Goal: Task Accomplishment & Management: Complete application form

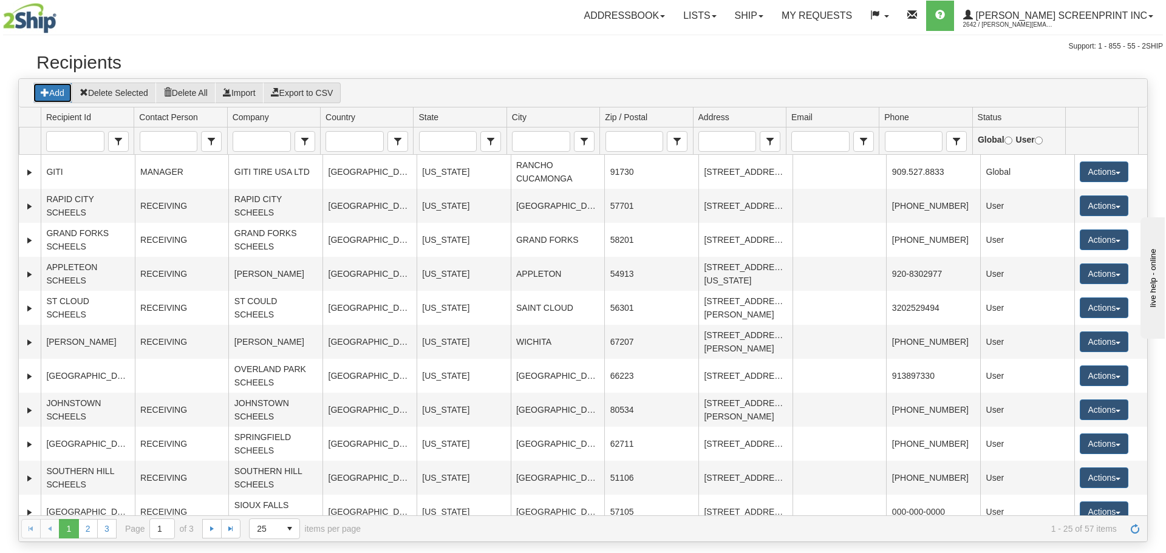
click at [61, 99] on button "Add" at bounding box center [52, 93] width 39 height 21
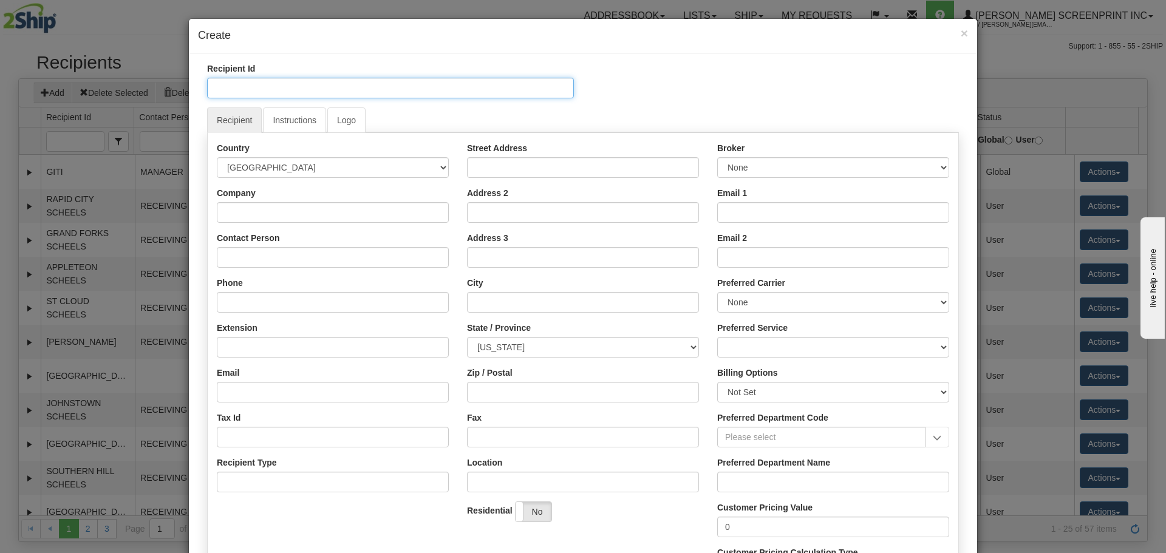
click at [276, 83] on input "Recipient Id" at bounding box center [390, 88] width 367 height 21
type input "d"
type input "DAKOTA"
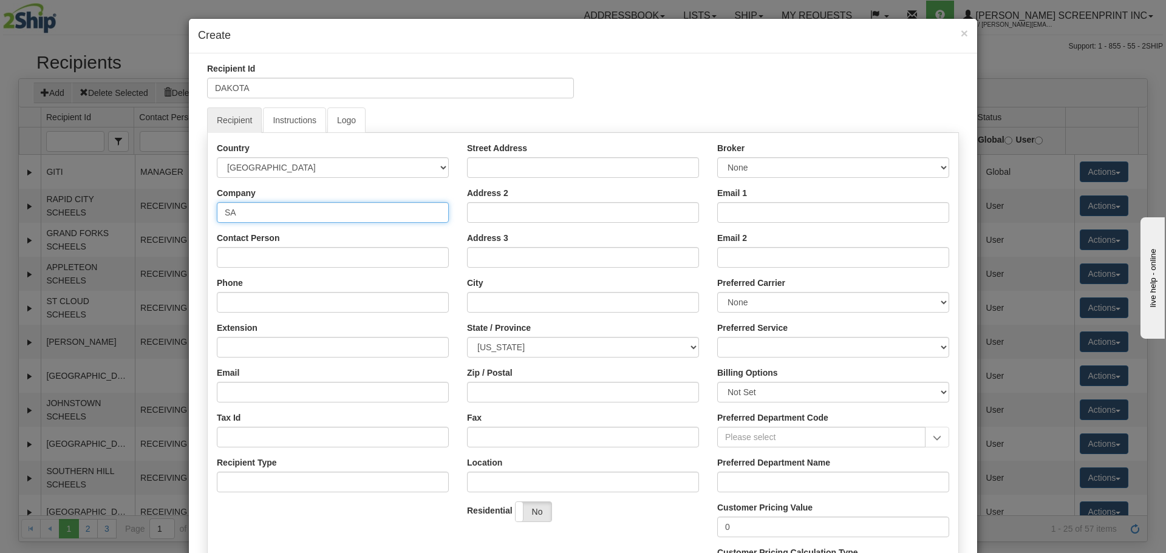
type input "S"
type input "DAKOTA SQUARE SCHEELS"
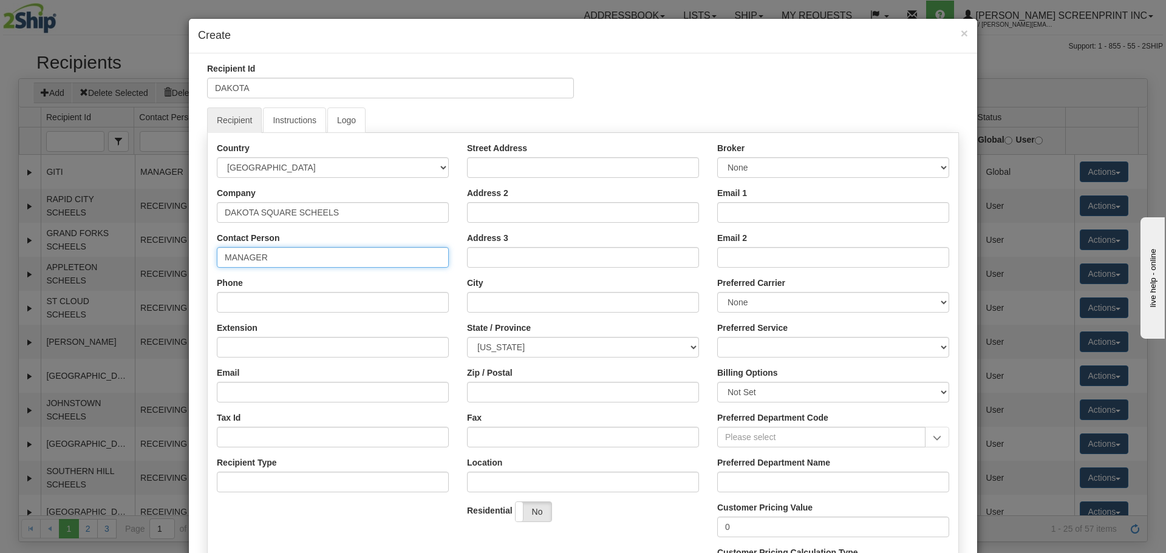
type input "MANAGER"
type input "000-000-0000"
click at [476, 156] on div "Street Address" at bounding box center [583, 160] width 232 height 36
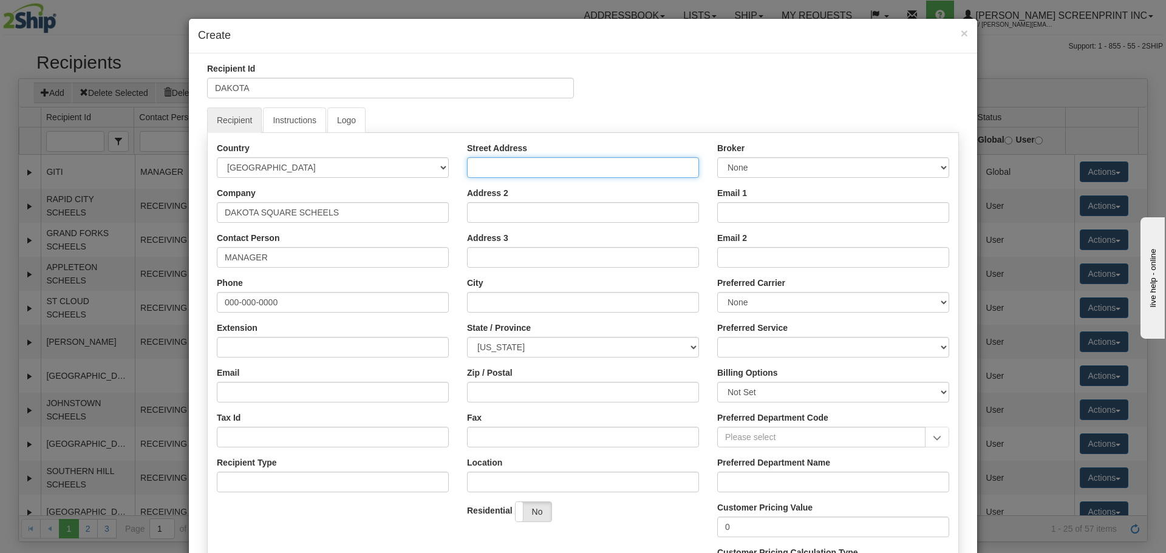
click at [477, 171] on input "Street Address" at bounding box center [583, 167] width 232 height 21
type input "[STREET_ADDRESS]"
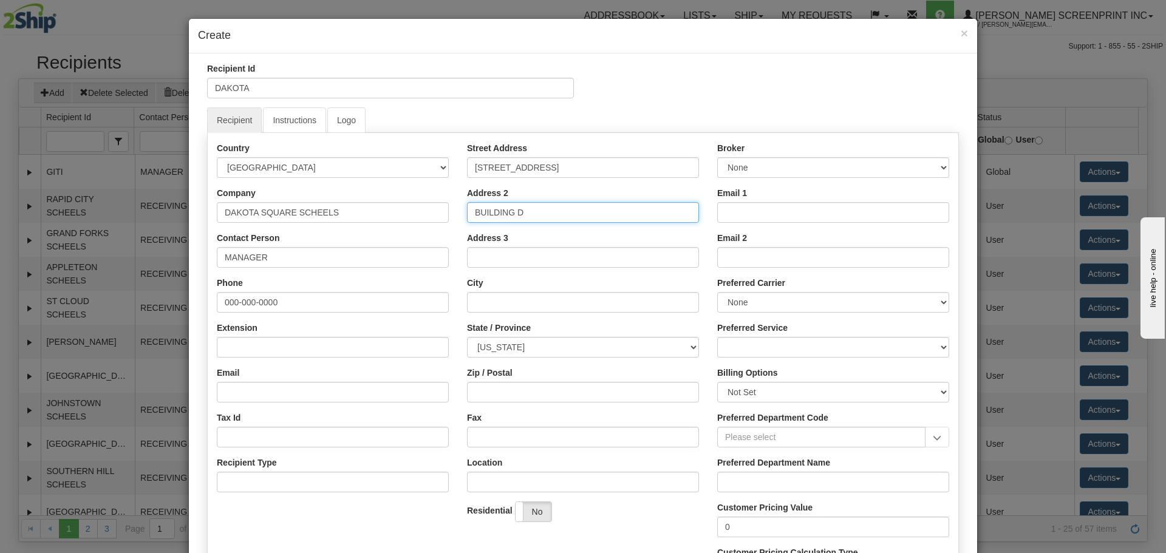
type input "BUILDING D"
click at [553, 303] on input "City" at bounding box center [583, 302] width 232 height 21
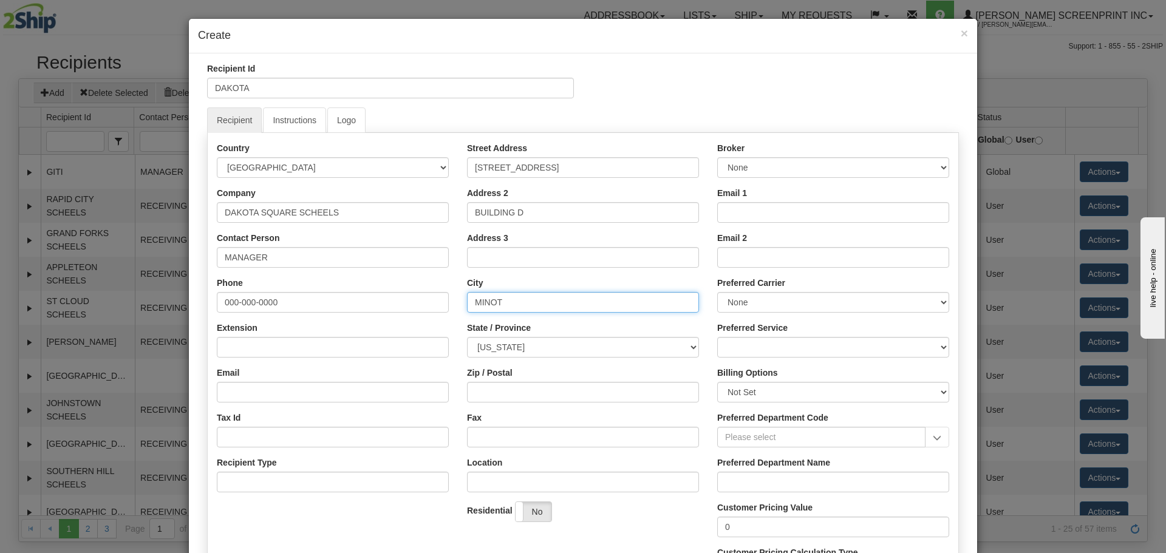
type input "MINOT"
click at [557, 344] on select "[US_STATE] [US_STATE] [US_STATE] [US_STATE] Armed Forces America Armed Forces E…" at bounding box center [583, 347] width 232 height 21
select select "ND"
click at [467, 337] on select "[US_STATE] [US_STATE] [US_STATE] [US_STATE] Armed Forces America Armed Forces E…" at bounding box center [583, 347] width 232 height 21
click at [481, 399] on input "Zip / Postal" at bounding box center [583, 392] width 232 height 21
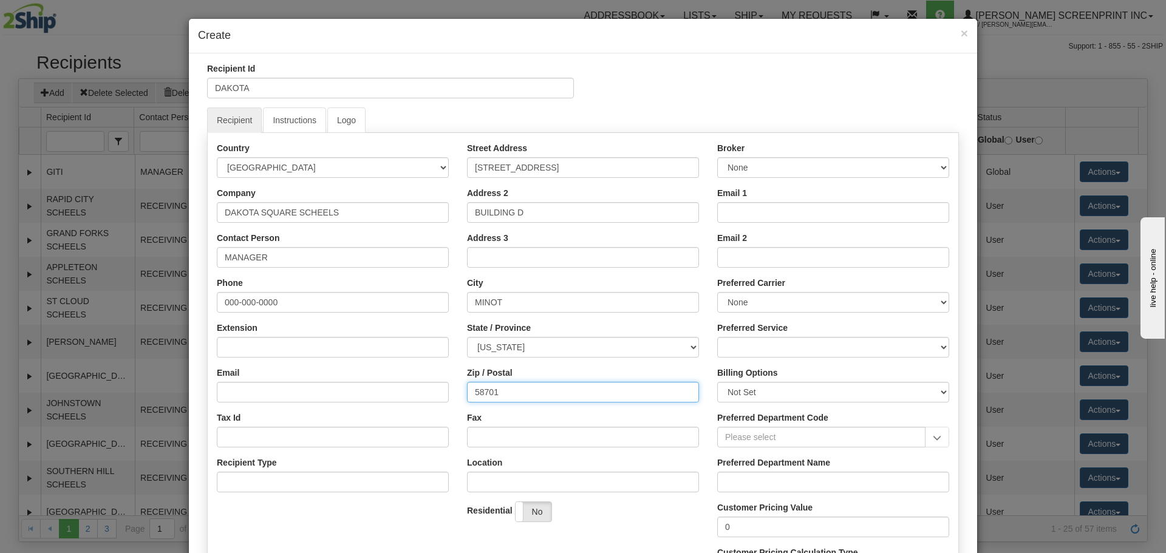
type input "58701"
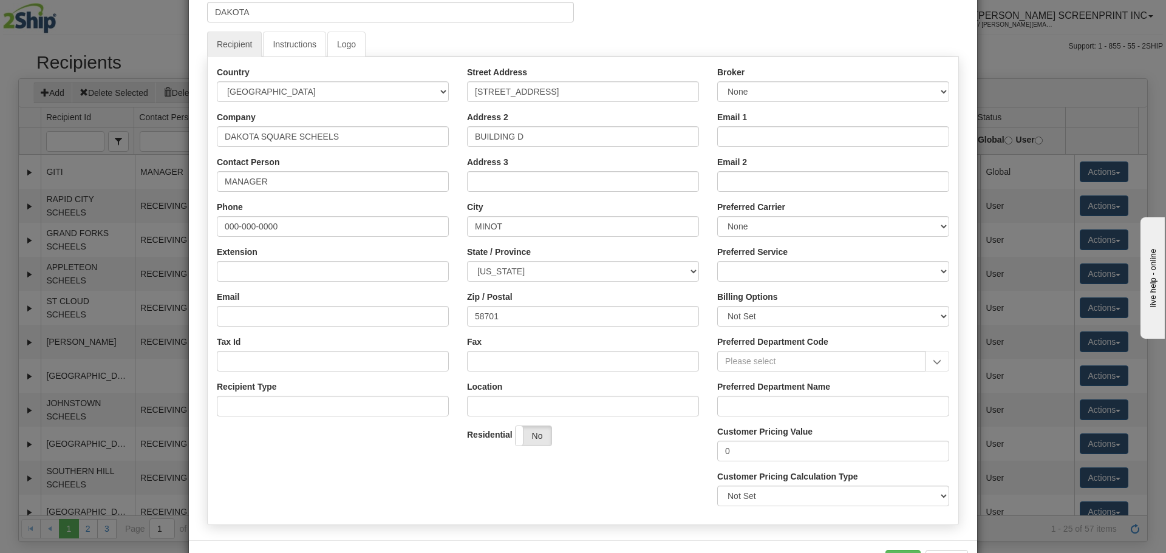
scroll to position [119, 0]
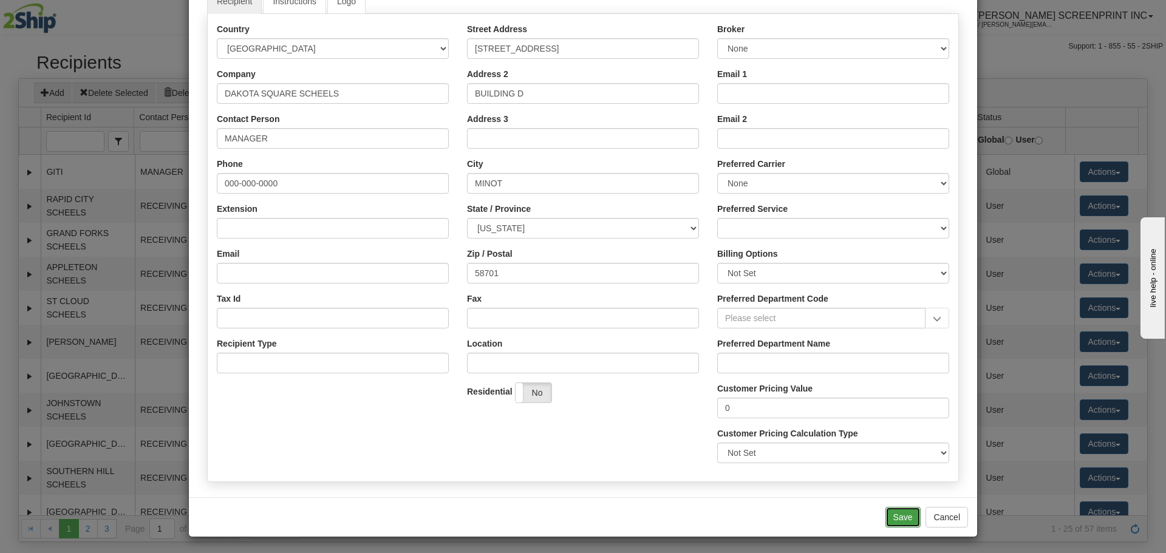
click at [907, 521] on button "Save" at bounding box center [903, 517] width 35 height 21
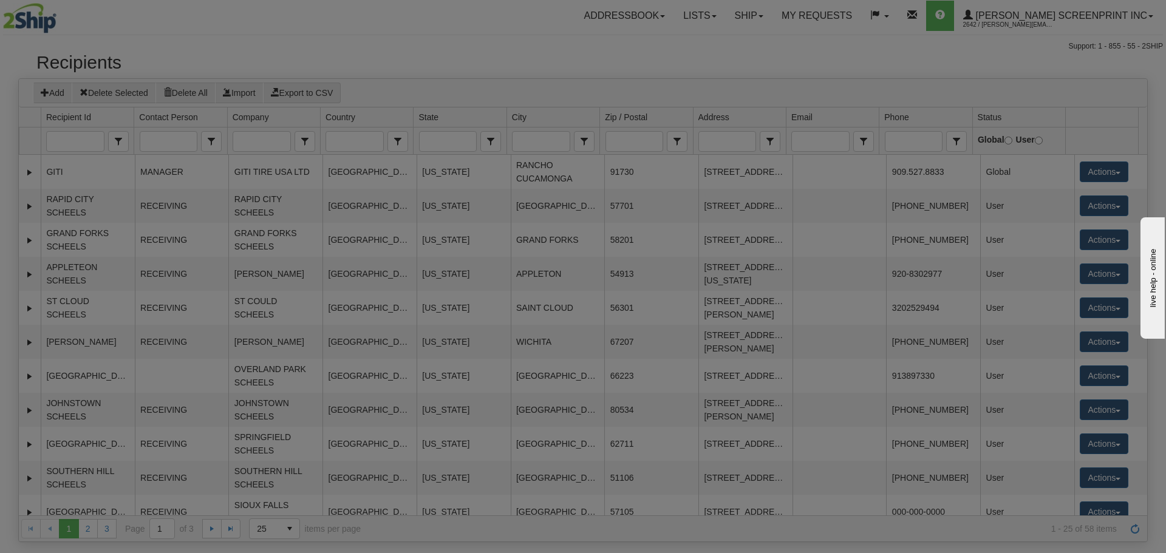
scroll to position [0, 0]
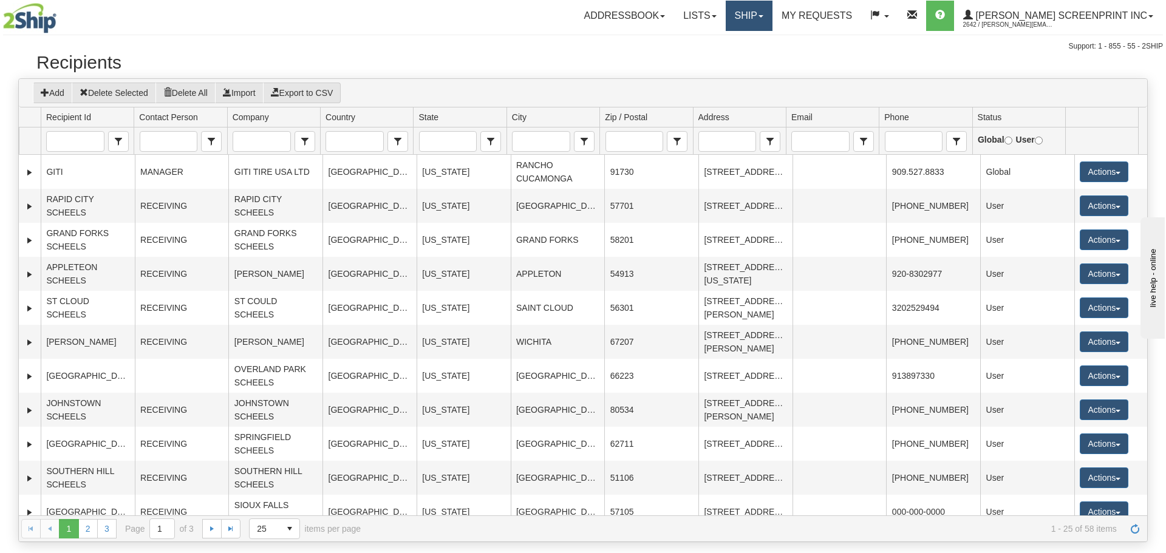
click at [764, 15] on span at bounding box center [761, 16] width 5 height 2
click at [739, 47] on span "Ship Request" at bounding box center [713, 43] width 51 height 10
